Goal: Task Accomplishment & Management: Complete application form

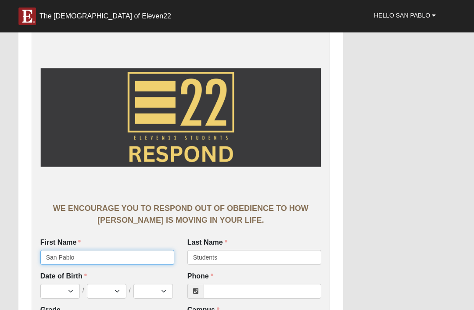
click at [47, 261] on input "San Pablo" at bounding box center [107, 257] width 134 height 15
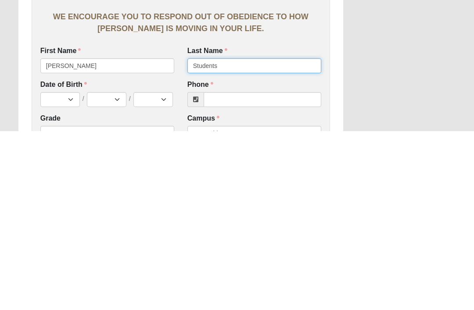
click at [262, 238] on input "Students" at bounding box center [254, 245] width 134 height 15
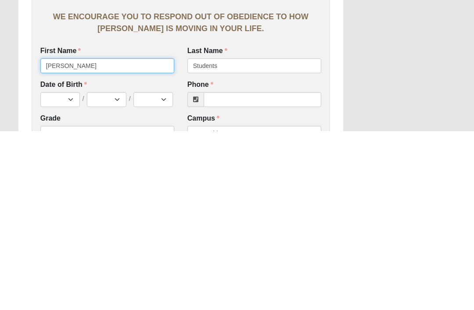
click at [126, 238] on input "AustinSan Pablo" at bounding box center [107, 245] width 134 height 15
type input "Austin"
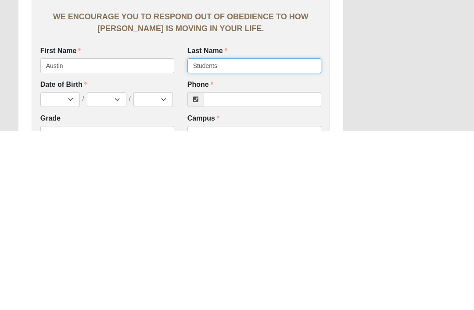
click at [286, 238] on input "Students" at bounding box center [254, 245] width 134 height 15
click at [265, 238] on input "Students" at bounding box center [254, 245] width 134 height 15
type input "S"
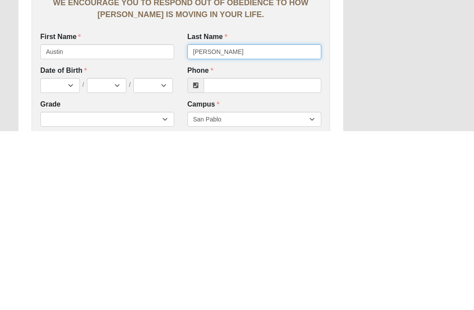
type input "Riley"
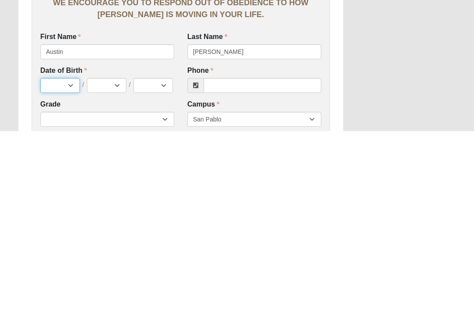
click at [65, 257] on select "Jan Feb Mar Apr May Jun [DATE] Aug Sep Oct Nov Dec" at bounding box center [60, 264] width 40 height 15
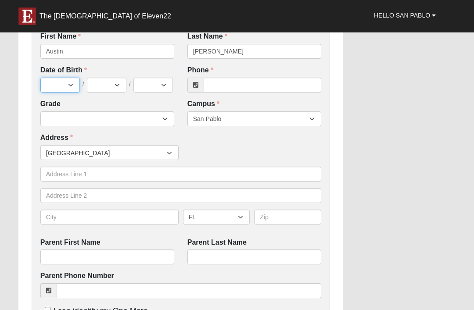
select select "1"
click at [106, 92] on select "1 2 3 4 5 6 7 8 9 10 11 12 13 14 15 16 17 18 19 20 21 22 23 24 25 26 27 28 29 3…" at bounding box center [107, 85] width 40 height 15
click at [111, 78] on select "1 2 3 4 5 6 7 8 9 10 11 12 13 14 15 16 17 18 19 20 21 22 23 24 25 26 27 28 29 3…" at bounding box center [107, 85] width 40 height 15
click at [118, 83] on select "1 2 3 4 5 6 7 8 9 10 11 12 13 14 15 16 17 18 19 20 21 22 23 24 25 26 27 28 29 3…" at bounding box center [107, 85] width 40 height 15
select select "28"
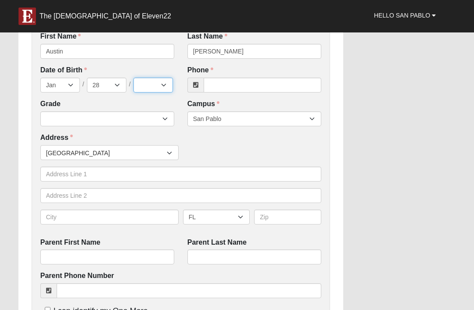
click at [161, 83] on select "2025 2024 2023 2022 2021 2020 2019 2018 2017 2016 2015 2014 2013 2012 2011 2010…" at bounding box center [153, 85] width 40 height 15
select select "2014"
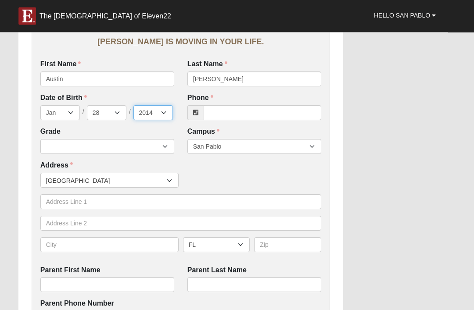
scroll to position [166, 0]
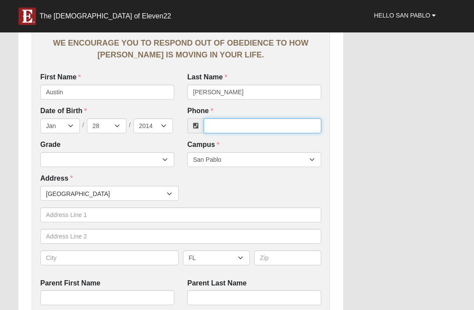
click at [288, 127] on input "Phone" at bounding box center [263, 126] width 118 height 15
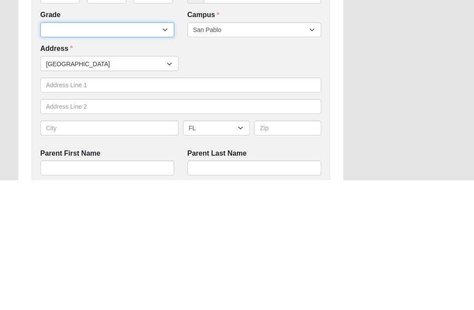
click at [167, 152] on select "6th Grade 7th Grade 8th Grade 9th Grade 10th Grade 11th Grade 12th Grade" at bounding box center [107, 159] width 134 height 15
type input "(904) 343-0420"
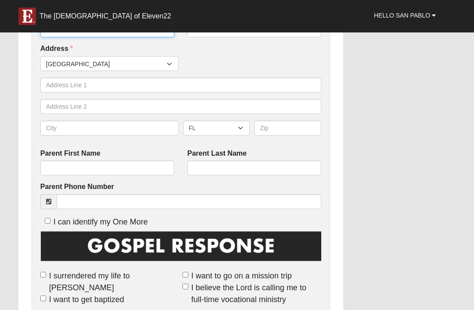
select select "2032"
click at [310, 31] on nav "The Church of Eleven22 Hello San Pablo My Account Log Out" at bounding box center [237, 16] width 474 height 32
click at [318, 33] on select "Arlington Baymeadows Eleven22 Online Fleming Island Jesup Mandarin North Jax Or…" at bounding box center [254, 29] width 134 height 15
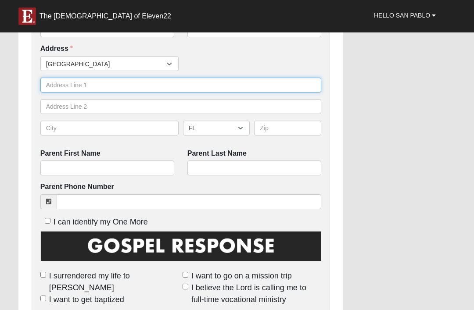
click at [222, 80] on input "text" at bounding box center [180, 85] width 281 height 15
type input "2191 avian place"
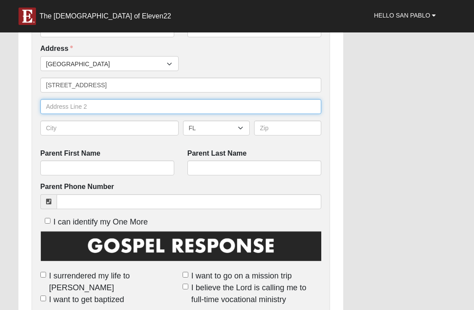
click at [171, 107] on input "text" at bounding box center [180, 106] width 281 height 15
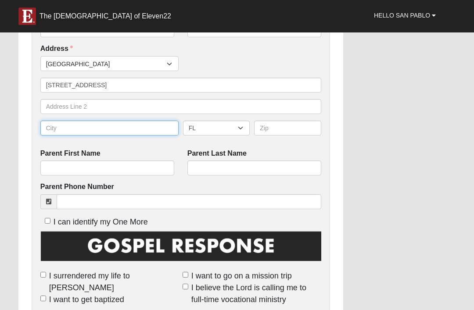
click at [149, 126] on input "text" at bounding box center [109, 128] width 138 height 15
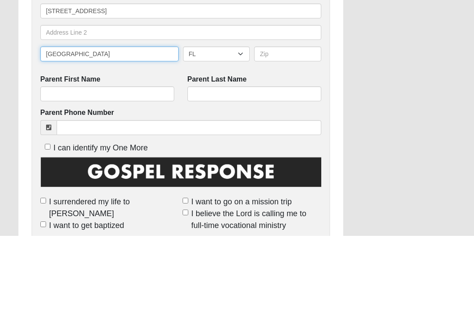
type input "[GEOGRAPHIC_DATA]"
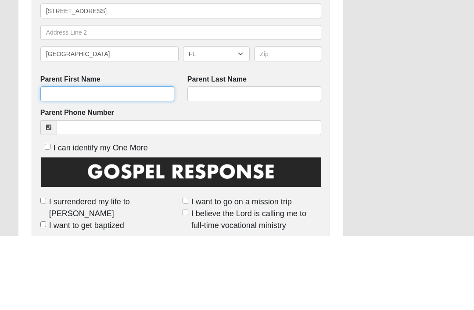
click at [56, 161] on input "Parent First Name" at bounding box center [107, 168] width 134 height 15
type input "Andrew"
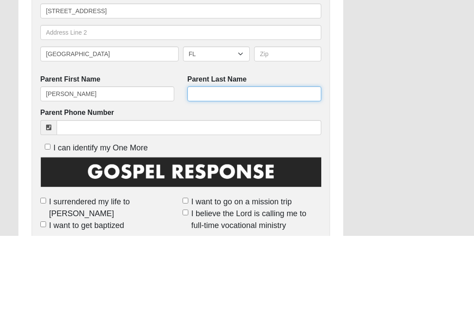
click at [268, 161] on input "Parent Last Name" at bounding box center [254, 168] width 134 height 15
type input "Riley"
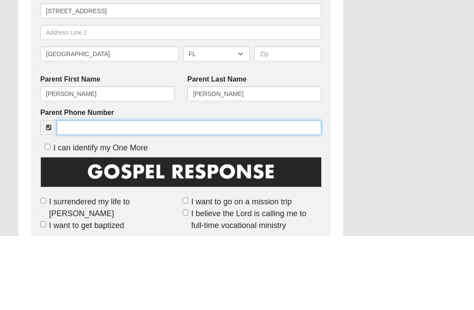
click at [243, 195] on input "Parent Phone Number" at bounding box center [189, 202] width 265 height 15
click at [234, 195] on input "Parent Phone Number" at bounding box center [189, 202] width 265 height 15
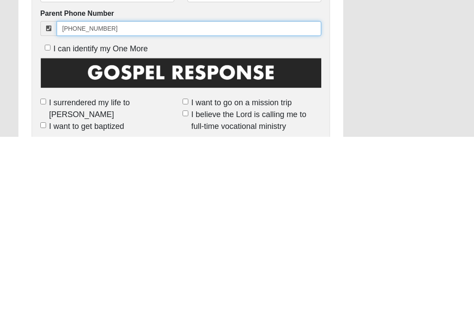
type input "904 343 0420"
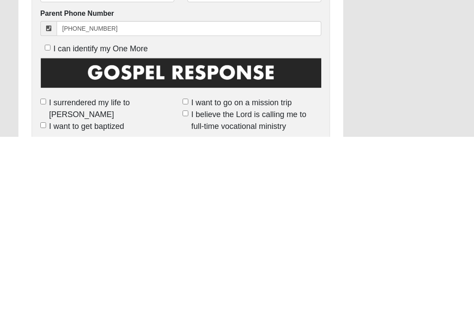
click at [44, 296] on input "I want to get baptized" at bounding box center [43, 299] width 6 height 6
checkbox input "true"
type input "(904) 343-0420"
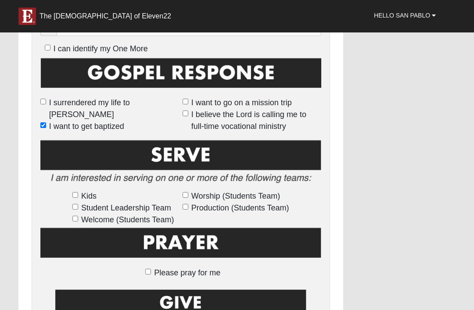
click at [46, 99] on input "I surrendered my life to [PERSON_NAME]" at bounding box center [43, 102] width 6 height 6
checkbox input "true"
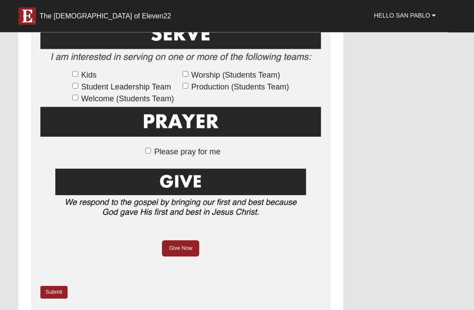
scroll to position [590, 0]
click at [208, 149] on span "Please pray for me" at bounding box center [187, 152] width 66 height 9
click at [151, 149] on input "Please pray for me" at bounding box center [148, 151] width 6 height 6
checkbox input "true"
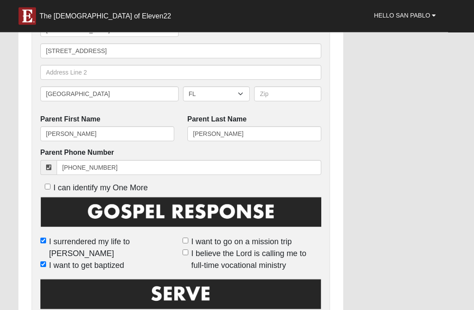
scroll to position [358, 0]
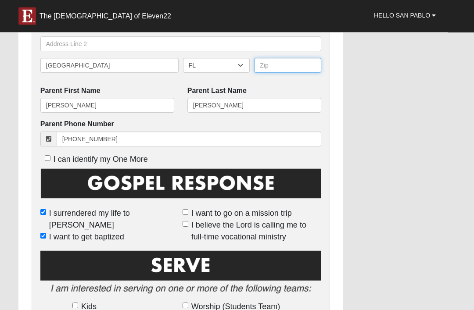
click at [300, 58] on input "text" at bounding box center [287, 65] width 67 height 15
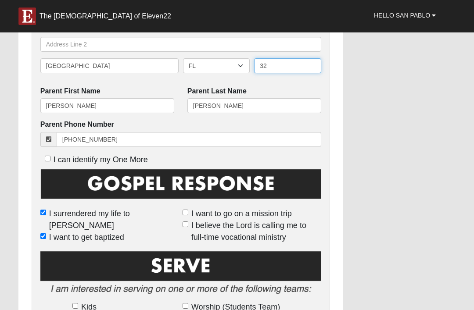
type input "3"
click at [432, 116] on div "Work Entry WE ENCOURAGE YOU TO RESPOND OUT OF OBEDIENCE TO HOW JESUS CHRIST IS …" at bounding box center [237, 130] width 451 height 953
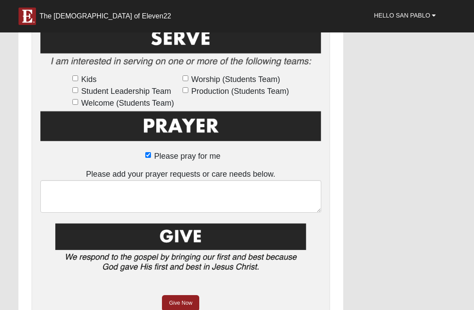
scroll to position [797, 0]
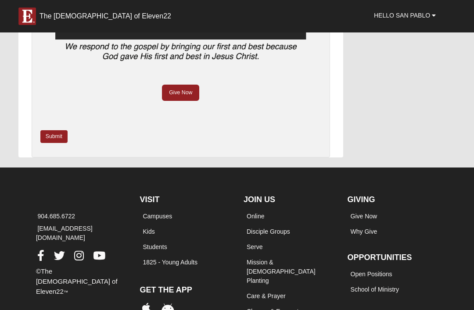
click at [54, 131] on link "Submit" at bounding box center [53, 136] width 27 height 13
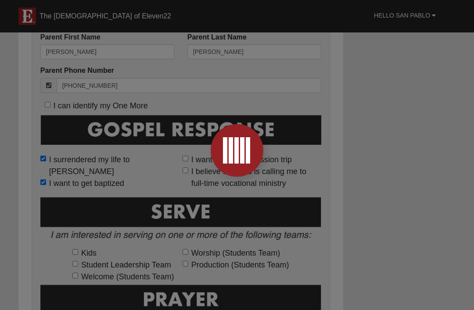
scroll to position [0, 0]
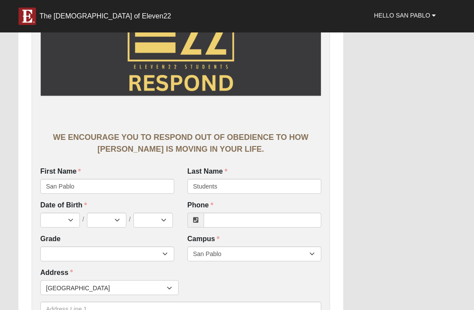
scroll to position [73, 0]
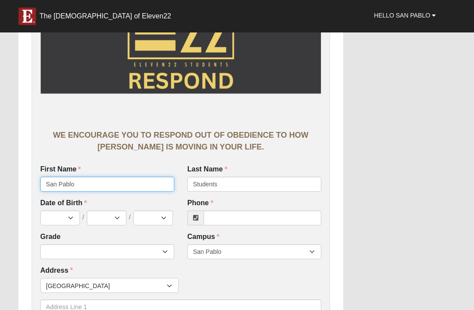
click at [133, 185] on input "San Pablo" at bounding box center [107, 184] width 134 height 15
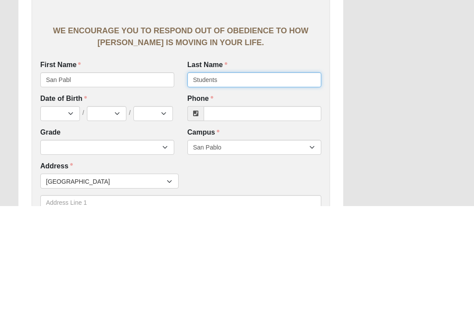
click at [218, 177] on input "Students" at bounding box center [254, 184] width 134 height 15
click at [100, 165] on div "First Name San Pabl First Name is required." at bounding box center [107, 178] width 134 height 27
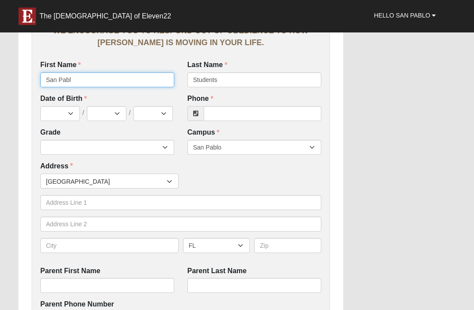
click at [100, 84] on input "San Pabl" at bounding box center [107, 79] width 134 height 15
type input "S"
type input "Benny"
click at [226, 70] on label "Last Name" at bounding box center [207, 66] width 40 height 10
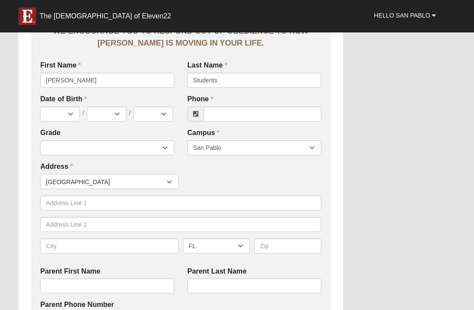
click at [226, 73] on input "Students" at bounding box center [254, 80] width 134 height 15
type input "Studentsmcabee"
click at [68, 109] on select "Jan Feb Mar Apr May Jun [DATE] Aug Sep Oct Nov Dec" at bounding box center [60, 114] width 40 height 15
select select "12"
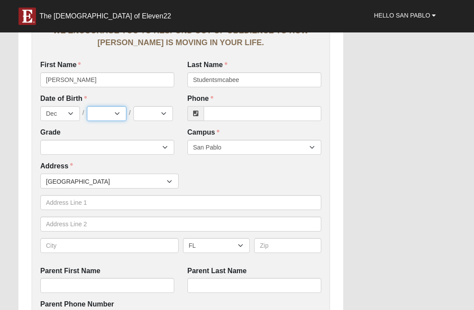
click at [100, 108] on select "1 2 3 4 5 6 7 8 9 10 11 12 13 14 15 16 17 18 19 20 21 22 23 24 25 26 27 28 29 3…" at bounding box center [107, 113] width 40 height 15
select select "16"
click at [151, 107] on select "2025 2024 2023 2022 2021 2020 2019 2018 2017 2016 2015 2014 2013 2012 2011 2010…" at bounding box center [153, 113] width 40 height 15
select select "2013"
click at [255, 114] on input "Phone" at bounding box center [263, 113] width 118 height 15
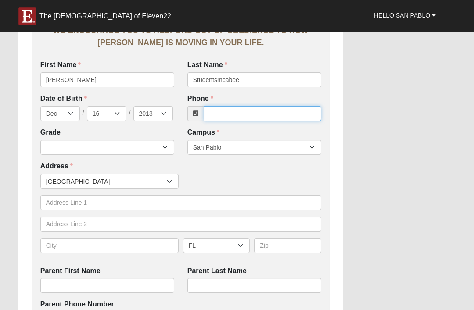
scroll to position [177, 0]
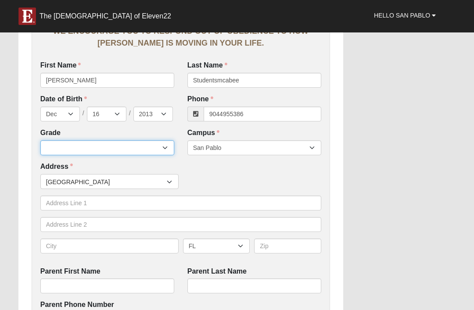
click at [114, 148] on select "6th Grade 7th Grade 8th Grade 9th Grade 10th Grade 11th Grade 12th Grade" at bounding box center [107, 148] width 134 height 15
type input "(904) 495-5386"
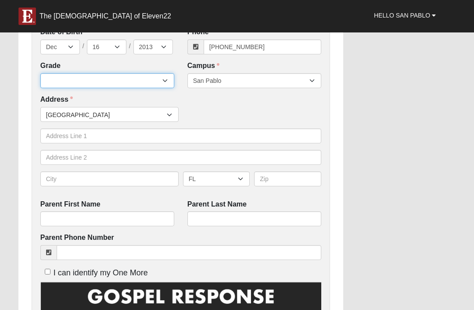
select select "2032"
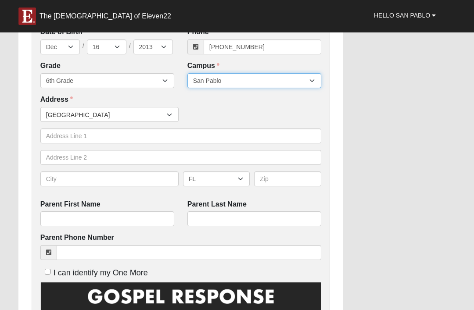
click at [277, 80] on select "Arlington Baymeadows Eleven22 Online Fleming Island Jesup Mandarin North Jax Or…" at bounding box center [254, 80] width 134 height 15
click at [417, 170] on div "Work Entry WE ENCOURAGE YOU TO RESPOND OUT OF OBEDIENCE TO HOW JESUS CHRIST IS …" at bounding box center [237, 218] width 451 height 902
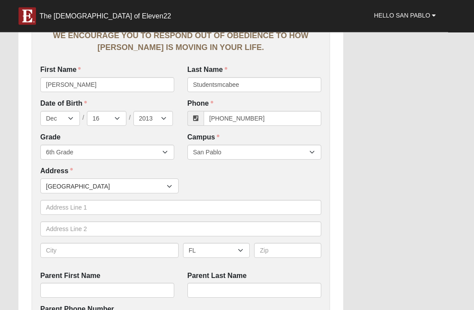
scroll to position [176, 0]
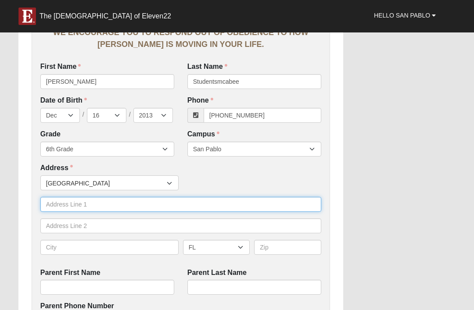
click at [159, 201] on input "text" at bounding box center [180, 204] width 281 height 15
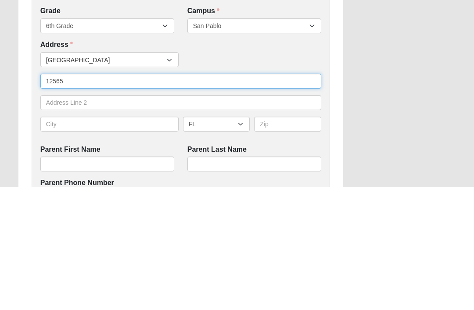
type input "12565"
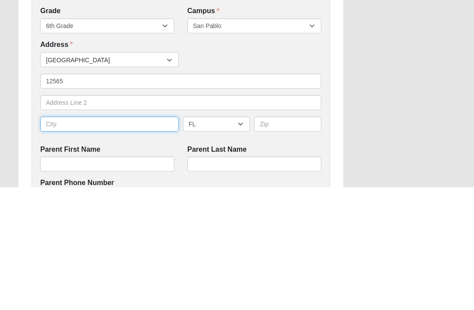
click at [101, 240] on input "text" at bounding box center [109, 247] width 138 height 15
type input "Jacksonville"
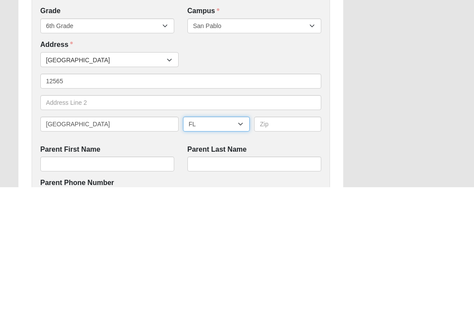
click at [225, 240] on select "AL AK AS AR AZ CA CO CT DE DC FM FL GA GU HI ID IL IN IA KS KY LA ME MH MD MA M…" at bounding box center [216, 247] width 67 height 15
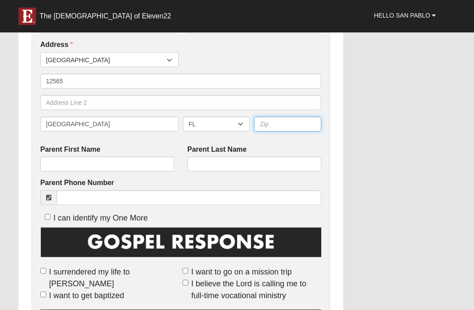
click at [287, 122] on input "text" at bounding box center [287, 124] width 67 height 15
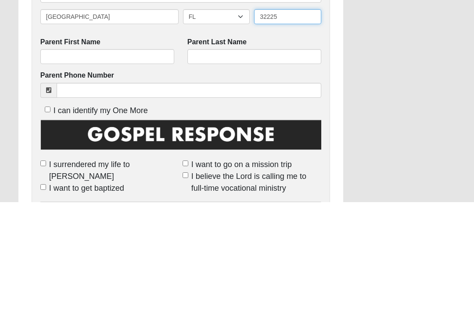
type input "32225"
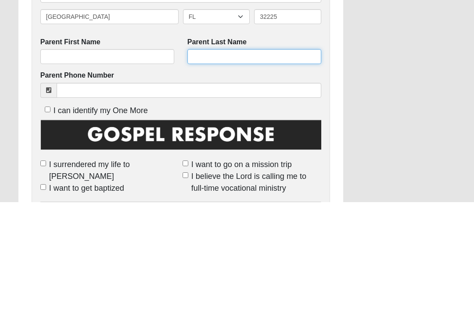
click at [223, 157] on input "Parent Last Name" at bounding box center [254, 164] width 134 height 15
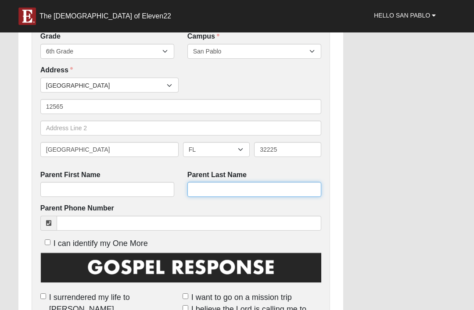
scroll to position [274, 0]
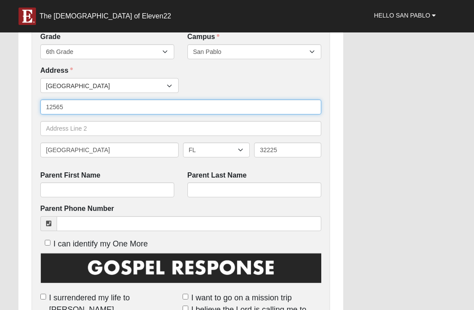
click at [79, 108] on input "12565" at bounding box center [180, 107] width 281 height 15
click at [86, 104] on input "12565" at bounding box center [180, 107] width 281 height 15
click at [60, 101] on input "12565egelsh" at bounding box center [180, 107] width 281 height 15
click at [67, 100] on input "12565egelsh" at bounding box center [180, 107] width 281 height 15
click at [131, 103] on input "12565egelsh" at bounding box center [180, 107] width 281 height 15
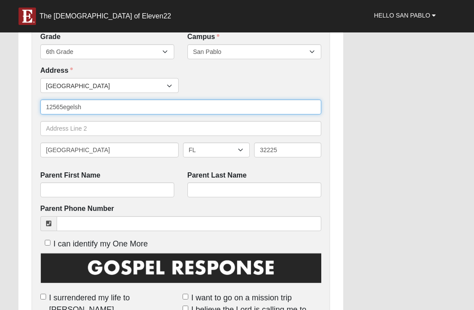
click at [61, 102] on input "12565egelsh" at bounding box center [180, 107] width 281 height 15
click at [61, 106] on input "12565egelsh" at bounding box center [180, 107] width 281 height 15
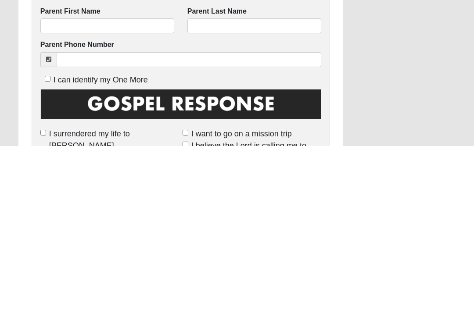
type input "12565 Eglsham"
click at [100, 171] on label "Parent First Name" at bounding box center [70, 176] width 60 height 10
click at [100, 183] on input "Parent First Name" at bounding box center [107, 190] width 134 height 15
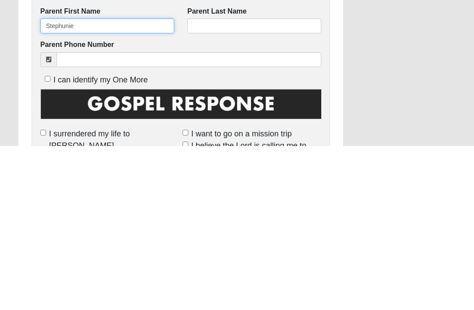
type input "Stephunie"
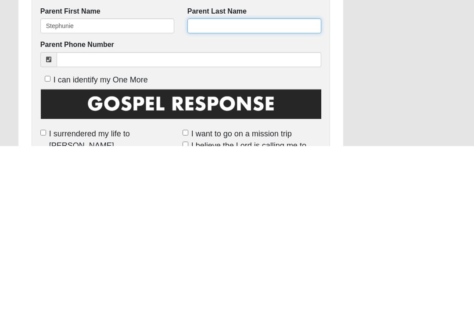
click at [220, 183] on input "Parent Last Name" at bounding box center [254, 190] width 134 height 15
type input "Bloowerth"
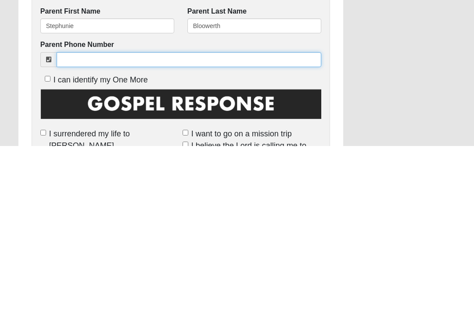
click at [151, 216] on input "Parent Phone Number" at bounding box center [189, 223] width 265 height 15
type input "9"
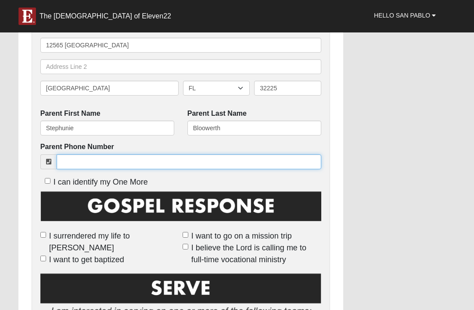
scroll to position [327, 0]
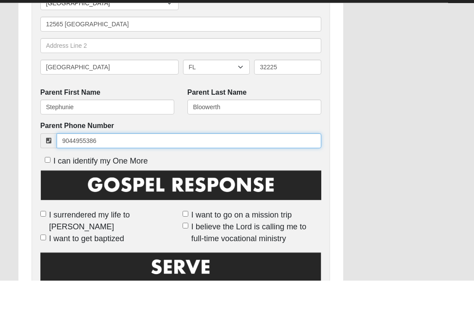
click input "submit" at bounding box center [0, 0] width 0 height 0
type input "(904) 495-5386"
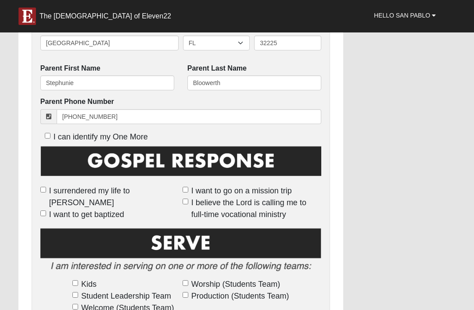
scroll to position [380, 0]
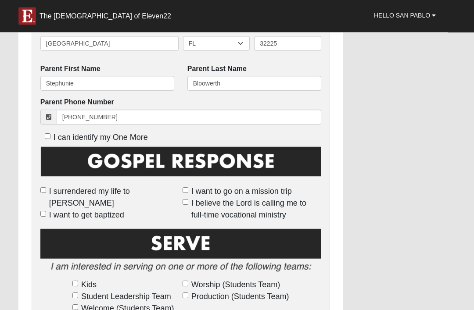
click at [42, 189] on input "I surrendered my life to [PERSON_NAME]" at bounding box center [43, 191] width 6 height 6
checkbox input "true"
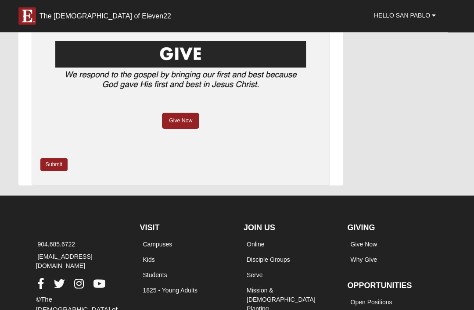
scroll to position [746, 0]
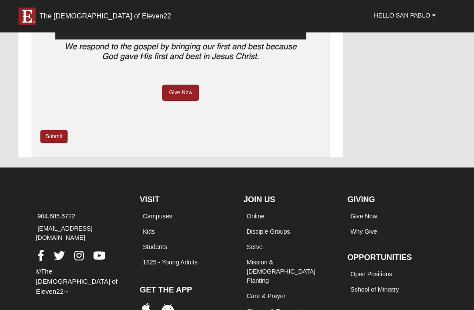
click at [57, 123] on div "Kids Student Leadership Team Welcome (Students Team) Worship (Students Team) Pr…" at bounding box center [180, 5] width 281 height 287
click at [52, 135] on link "Submit" at bounding box center [53, 136] width 27 height 13
click at [47, 125] on div "Kids Student Leadership Team Welcome (Students Team) Worship (Students Team) Pr…" at bounding box center [180, 5] width 281 height 287
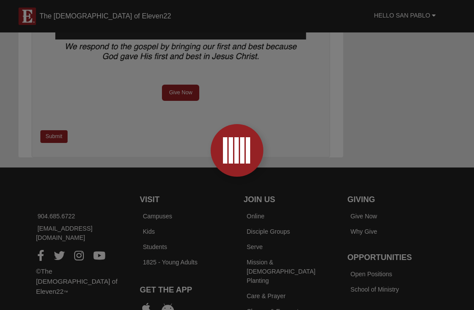
click at [51, 131] on div at bounding box center [237, 155] width 474 height 310
click at [50, 129] on div at bounding box center [237, 155] width 474 height 310
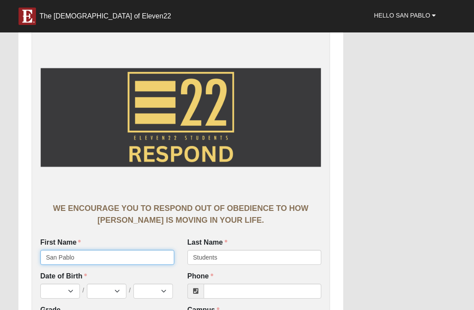
click at [51, 256] on input "San Pablo" at bounding box center [107, 257] width 134 height 15
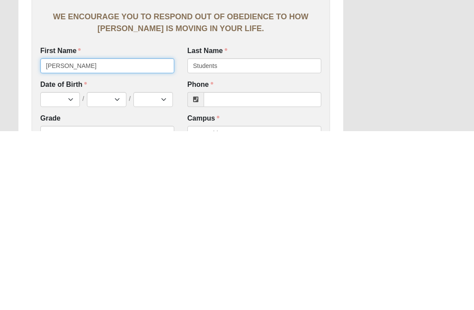
type input "AshtonSan Pablo"
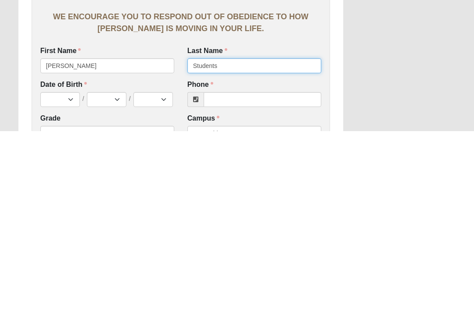
click at [251, 238] on input "Students" at bounding box center [254, 245] width 134 height 15
type input "S"
type input "King"
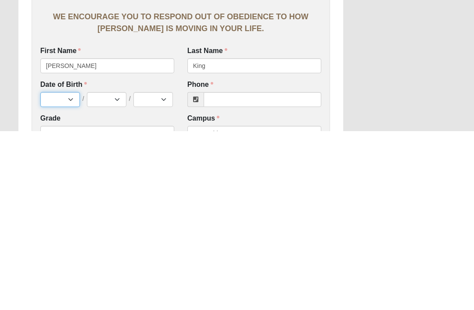
click at [59, 271] on select "Jan Feb Mar Apr May Jun [DATE] Aug Sep Oct Nov Dec" at bounding box center [60, 278] width 40 height 15
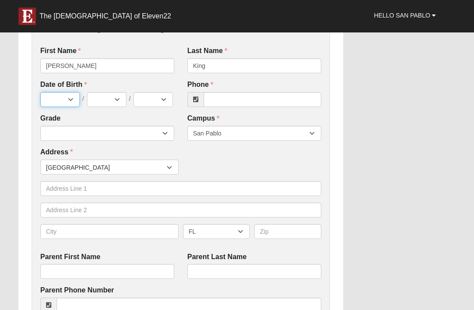
select select "9"
click at [112, 101] on select "1 2 3 4 5 6 7 8 9 10 11 12 13 14 15 16 17 18 19 20 21 22 23 24 25 26 27 28 29 3…" at bounding box center [107, 99] width 40 height 15
select select "25"
click at [155, 102] on select "2025 2024 2023 2022 2021 2020 2019 2018 2017 2016 2015 2014 2013 2012 2011 2010…" at bounding box center [153, 99] width 40 height 15
select select "2013"
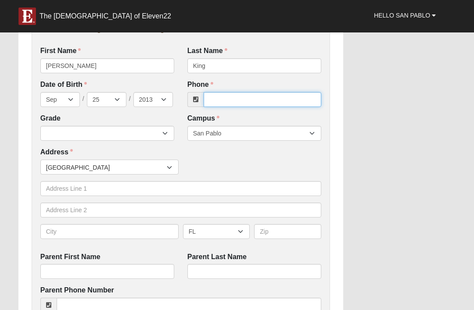
click at [234, 103] on input "Phone" at bounding box center [263, 99] width 118 height 15
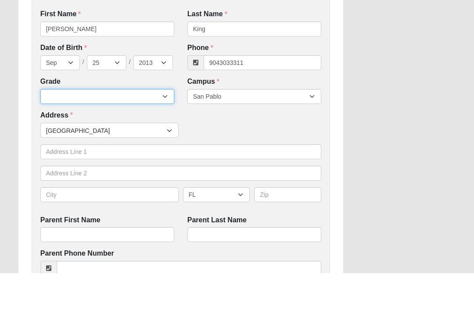
click at [154, 126] on select "6th Grade 7th Grade 8th Grade 9th Grade 10th Grade 11th Grade 12th Grade" at bounding box center [107, 133] width 134 height 15
type input "(904) 303-3311"
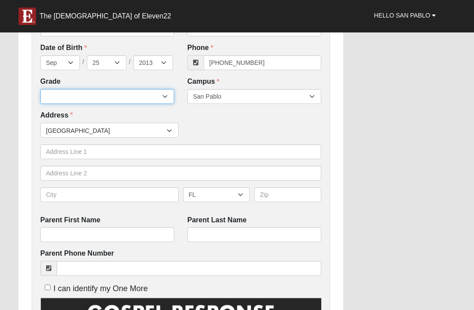
select select "2032"
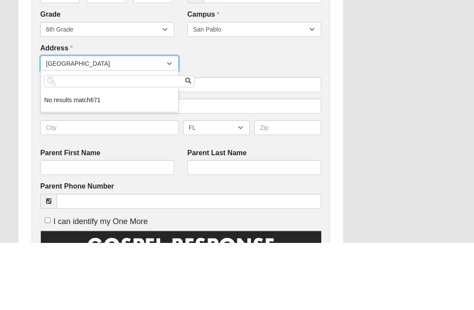
type input "6"
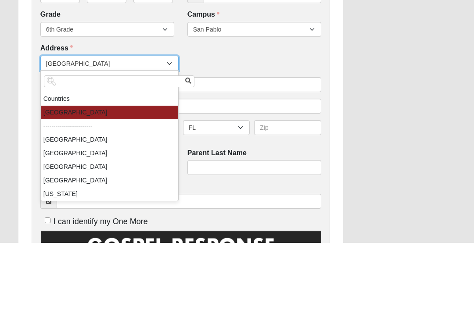
type input "a"
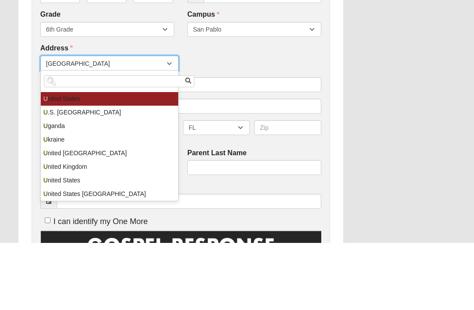
type input "un"
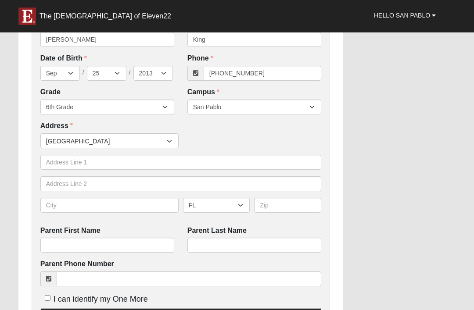
scroll to position [218, 0]
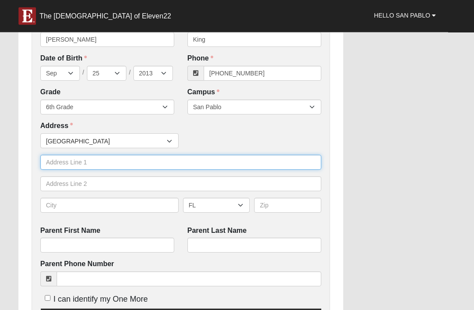
click at [56, 160] on input "text" at bounding box center [180, 162] width 281 height 15
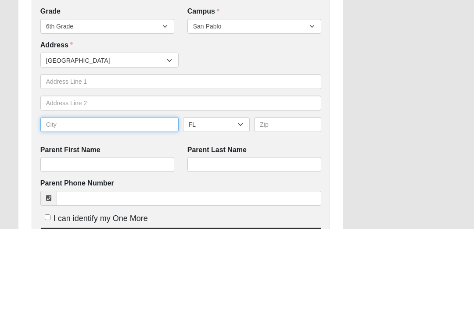
click at [58, 198] on input "text" at bounding box center [109, 205] width 138 height 15
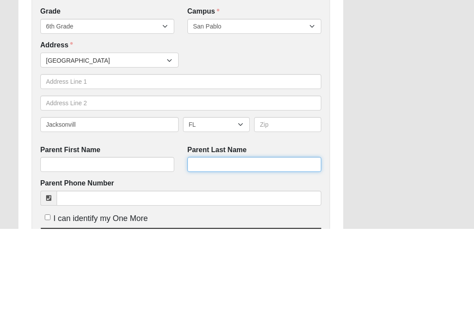
click at [205, 238] on input "Parent Last Name" at bounding box center [254, 245] width 134 height 15
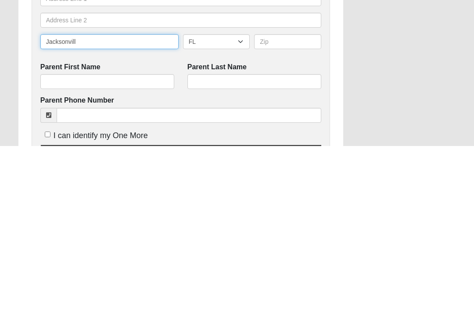
click at [122, 198] on input "Jacksonvill" at bounding box center [109, 205] width 138 height 15
type input "[GEOGRAPHIC_DATA]"
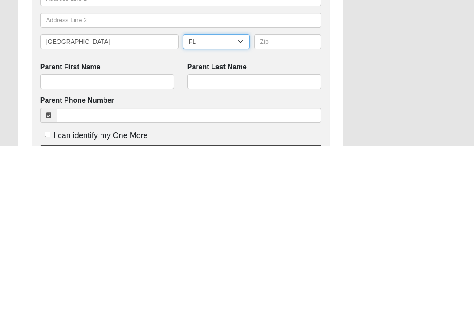
click at [230, 198] on select "AL AK AS AR AZ CA CO CT DE DC FM [GEOGRAPHIC_DATA] [GEOGRAPHIC_DATA] GU HI ID I…" at bounding box center [216, 205] width 67 height 15
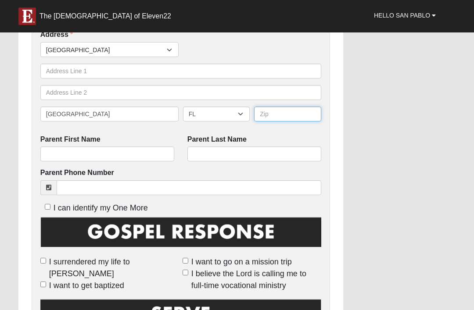
click at [288, 120] on input "text" at bounding box center [287, 114] width 67 height 15
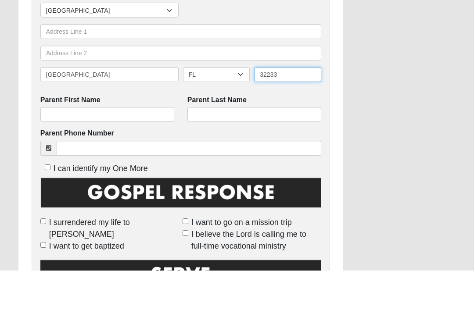
type input "32233"
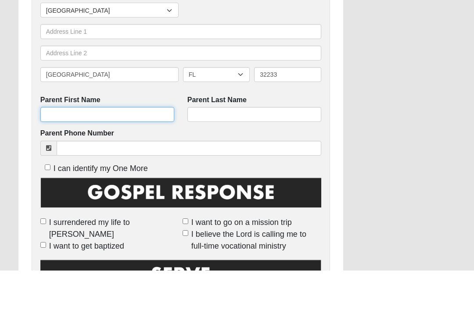
click at [62, 147] on input "Parent First Name" at bounding box center [107, 154] width 134 height 15
type input "Amanda"
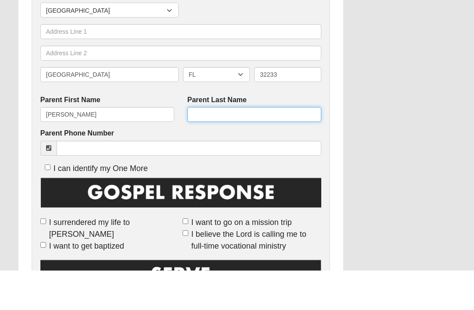
click at [280, 147] on input "Parent Last Name" at bounding box center [254, 154] width 134 height 15
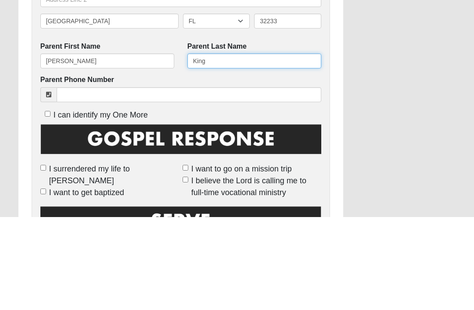
type input "King"
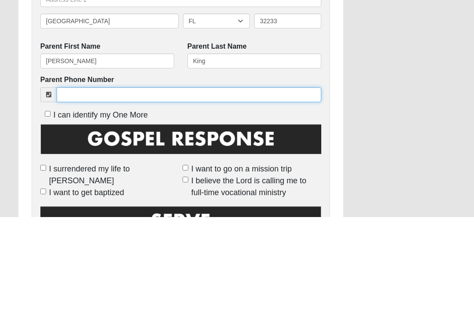
click at [236, 181] on input "Parent Phone Number" at bounding box center [189, 188] width 265 height 15
type input "9043033311"
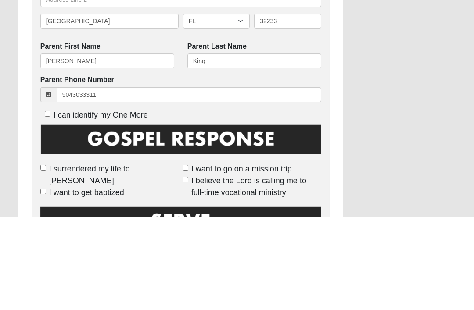
click at [47, 205] on input "I can identify my One More" at bounding box center [48, 208] width 6 height 6
checkbox input "true"
type input "(904) 303-3311"
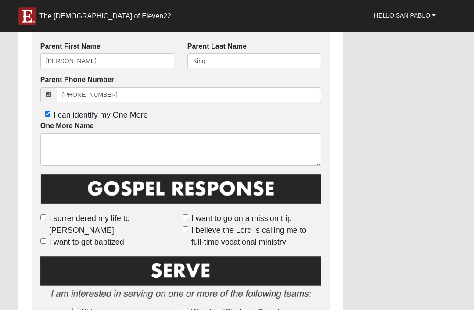
click at [55, 112] on span "I can identify my One More" at bounding box center [101, 115] width 94 height 9
click at [50, 112] on input "I can identify my One More" at bounding box center [48, 114] width 6 height 6
checkbox input "false"
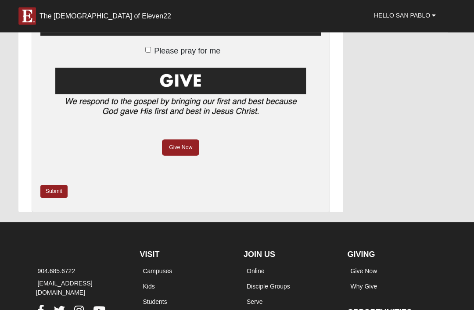
scroll to position [692, 0]
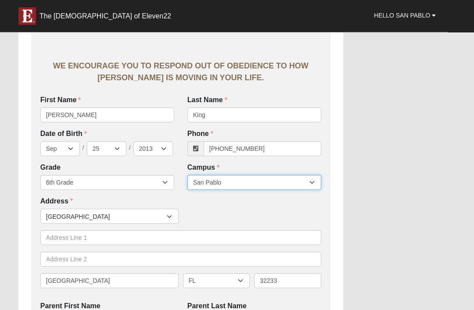
click at [202, 180] on select "Arlington Baymeadows Eleven22 Online Fleming Island Jesup Mandarin North Jax Or…" at bounding box center [254, 183] width 134 height 15
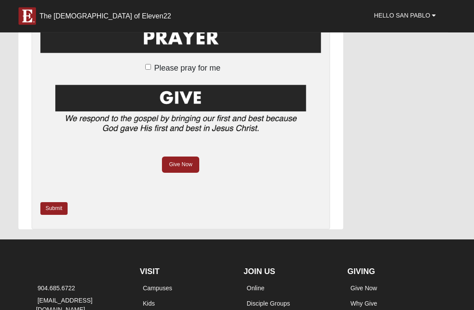
scroll to position [674, 0]
click at [54, 204] on link "Submit" at bounding box center [53, 208] width 27 height 13
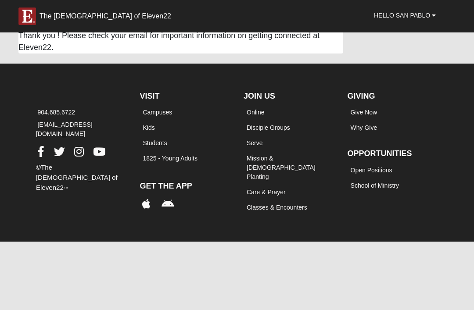
scroll to position [0, 0]
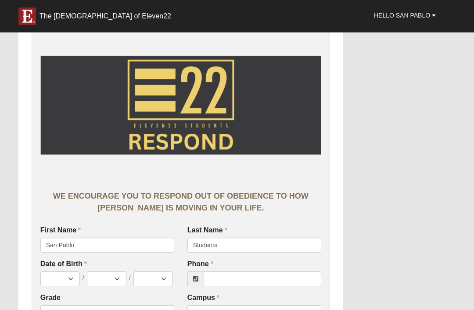
scroll to position [12, 0]
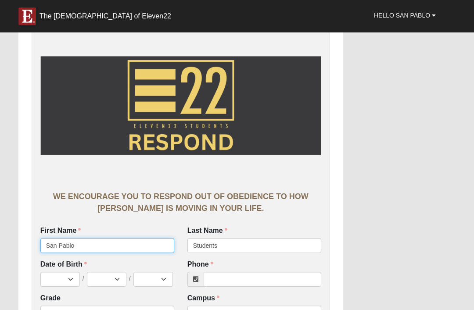
click at [104, 245] on input "San Pablo" at bounding box center [107, 245] width 134 height 15
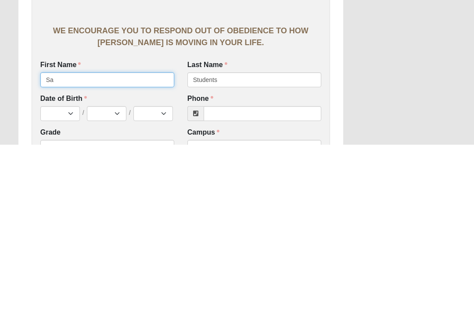
type input "S"
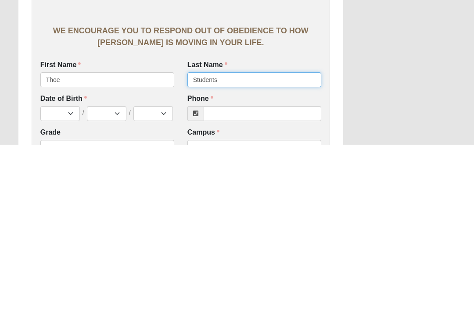
click at [227, 238] on input "Students" at bounding box center [254, 245] width 134 height 15
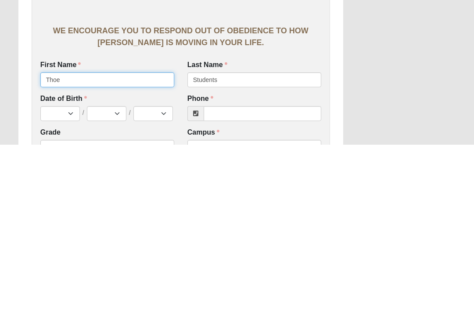
click at [96, 238] on input "Thoe" at bounding box center [107, 245] width 134 height 15
type input "Theo"
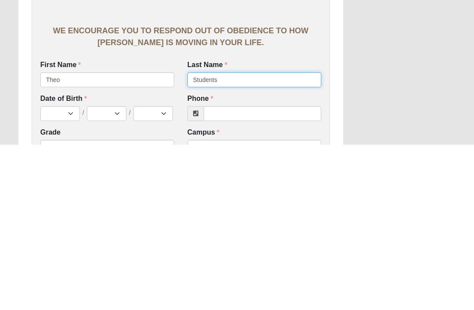
click at [234, 238] on input "Students" at bounding box center [254, 245] width 134 height 15
type input "S"
type input "[PERSON_NAME]"
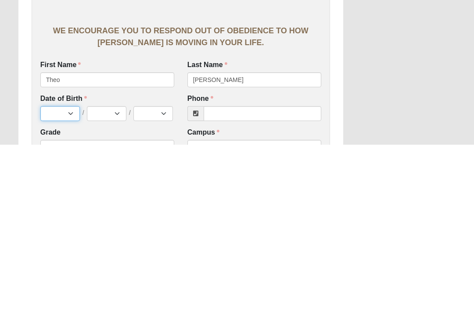
click at [63, 272] on select "Jan Feb Mar Apr May Jun [DATE] Aug Sep Oct Nov Dec" at bounding box center [60, 279] width 40 height 15
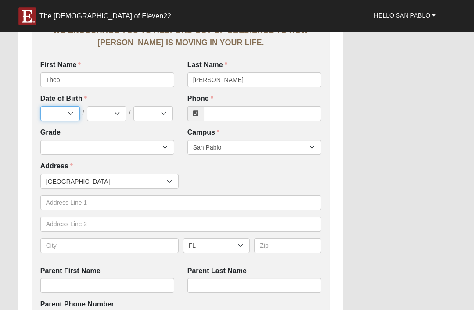
select select "6"
click at [113, 111] on select "1 2 3 4 5 6 7 8 9 10 11 12 13 14 15 16 17 18 19 20 21 22 23 24 25 26 27 28 29 3…" at bounding box center [107, 113] width 40 height 15
select select "15"
click at [157, 117] on select "2025 2024 2023 2022 2021 2020 2019 2018 2017 2016 2015 2014 2013 2012 2011 2010…" at bounding box center [153, 113] width 40 height 15
select select "2014"
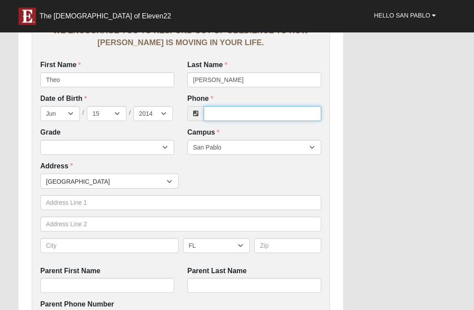
click at [241, 118] on input "Phone" at bounding box center [263, 113] width 118 height 15
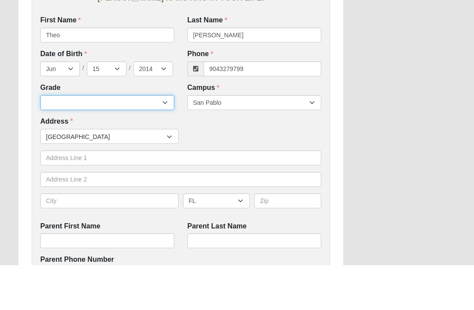
click at [110, 141] on select "6th Grade 7th Grade 8th Grade 9th Grade 10th Grade 11th Grade 12th Grade" at bounding box center [107, 148] width 134 height 15
type input "(904) 327-9799"
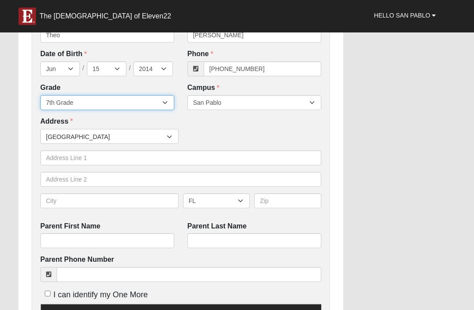
click at [95, 102] on select "6th Grade 7th Grade 8th Grade 9th Grade 10th Grade 11th Grade 12th Grade" at bounding box center [107, 102] width 134 height 15
select select "2032"
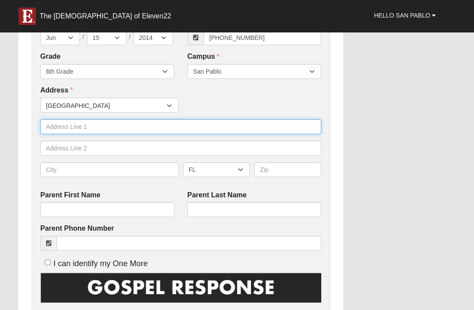
click at [104, 129] on input "text" at bounding box center [180, 126] width 281 height 15
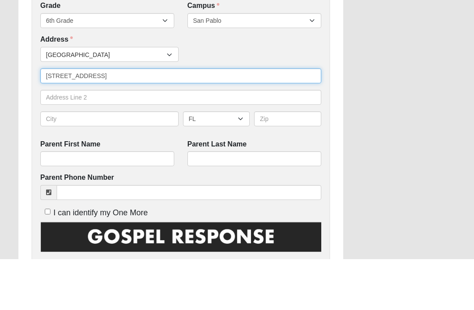
type input "1108 hamlet lane east"
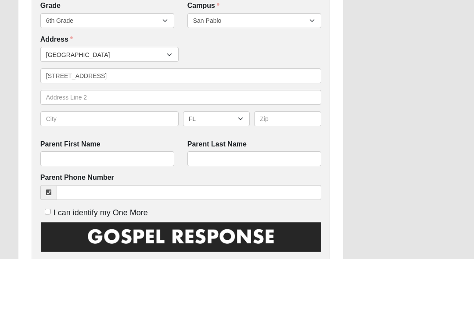
click at [417, 126] on div "Work Entry WE ENCOURAGE YOU TO RESPOND OUT OF OBEDIENCE TO HOW JESUS CHRIST IS …" at bounding box center [237, 209] width 451 height 902
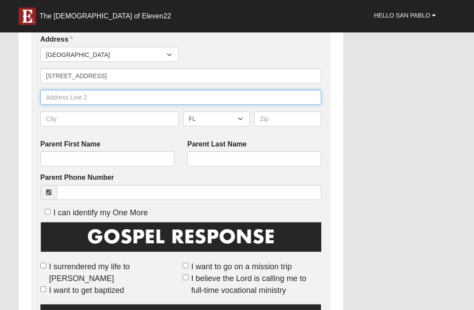
click at [51, 93] on input "text" at bounding box center [180, 97] width 281 height 15
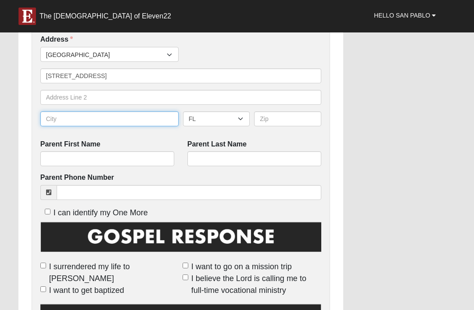
click at [51, 116] on input "text" at bounding box center [109, 119] width 138 height 15
click at [409, 104] on div "Work Entry WE ENCOURAGE YOU TO RESPOND OUT OF OBEDIENCE TO HOW JESUS CHRIST IS …" at bounding box center [237, 158] width 451 height 902
click at [64, 116] on input "text" at bounding box center [109, 119] width 138 height 15
type input "Jacksonville"
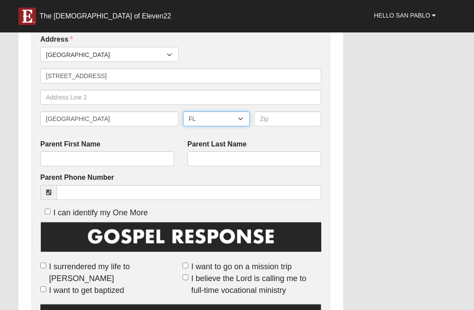
click at [213, 112] on select "AL AK AS AR AZ CA CO CT DE DC FM FL GA GU HI ID IL IN IA KS KY LA ME MH MD MA M…" at bounding box center [216, 119] width 67 height 15
click at [294, 113] on input "text" at bounding box center [287, 119] width 67 height 15
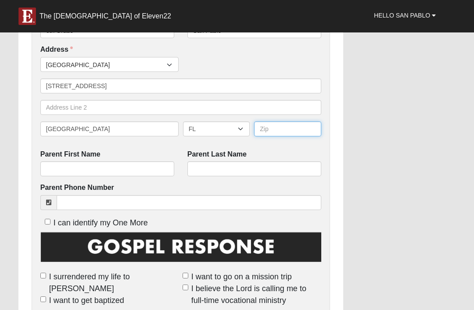
scroll to position [282, 0]
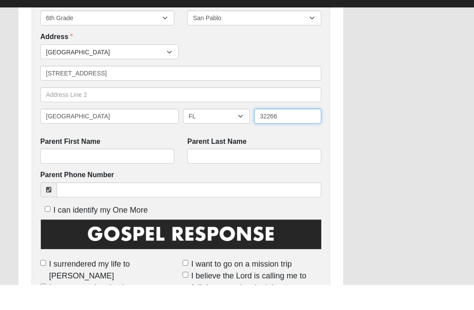
type input "32266"
click at [389, 85] on div "Work Entry WE ENCOURAGE YOU TO RESPOND OUT OF OBEDIENCE TO HOW JESUS CHRIST IS …" at bounding box center [237, 180] width 451 height 902
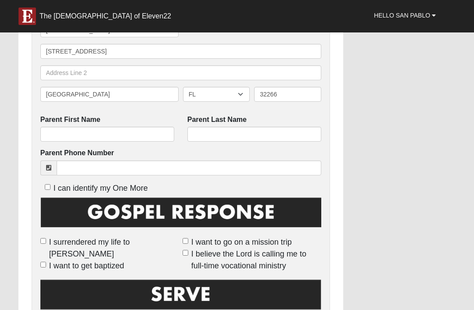
scroll to position [330, 0]
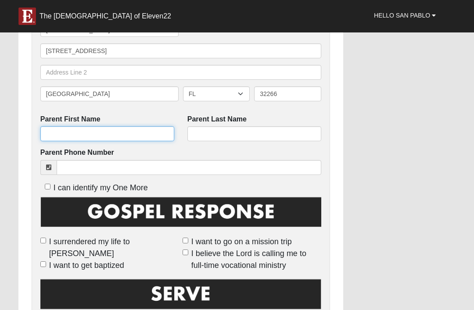
click at [63, 131] on input "Parent First Name" at bounding box center [107, 133] width 134 height 15
type input "Rachel"
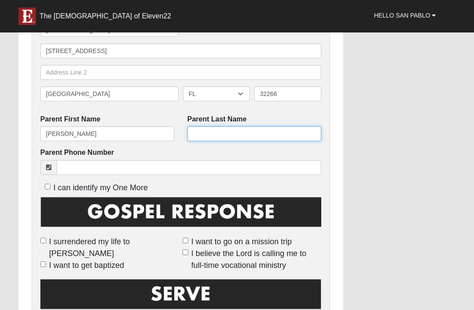
click at [270, 132] on input "Parent Last Name" at bounding box center [254, 133] width 134 height 15
type input "Alston"
click at [366, 100] on div "Work Entry WE ENCOURAGE YOU TO RESPOND OUT OF OBEDIENCE TO HOW JESUS CHRIST IS …" at bounding box center [237, 133] width 451 height 902
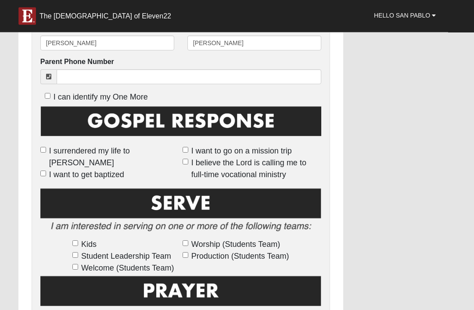
scroll to position [422, 0]
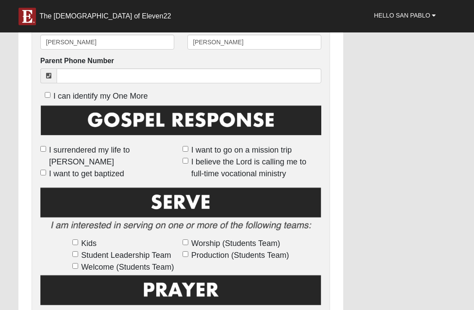
click at [43, 147] on input "I surrendered my life to [PERSON_NAME]" at bounding box center [43, 149] width 6 height 6
checkbox input "true"
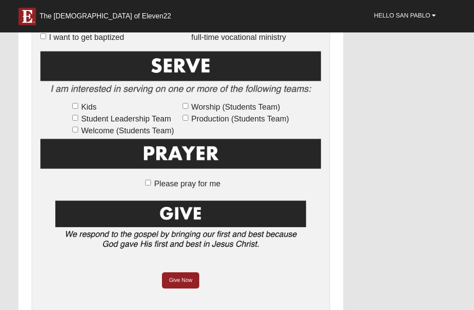
scroll to position [564, 0]
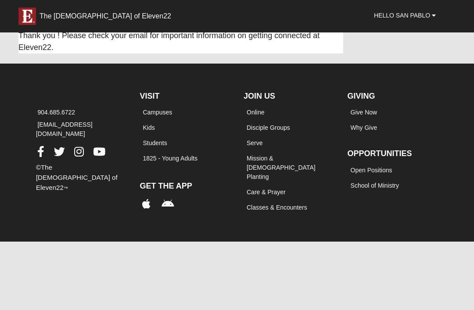
scroll to position [0, 0]
